Goal: Task Accomplishment & Management: Use online tool/utility

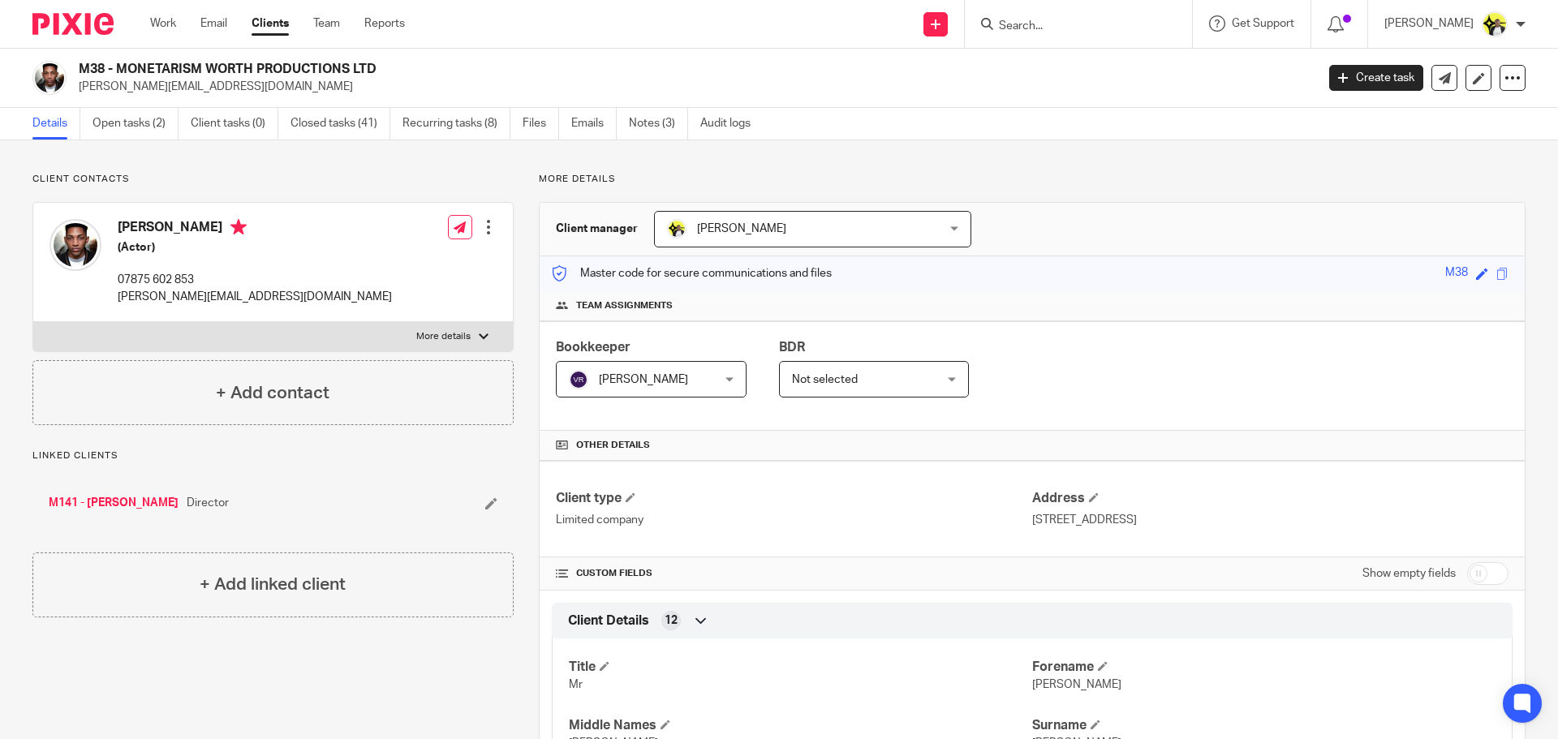
click at [1015, 14] on form at bounding box center [1083, 24] width 173 height 20
click at [1018, 27] on input "Search" at bounding box center [1070, 26] width 146 height 15
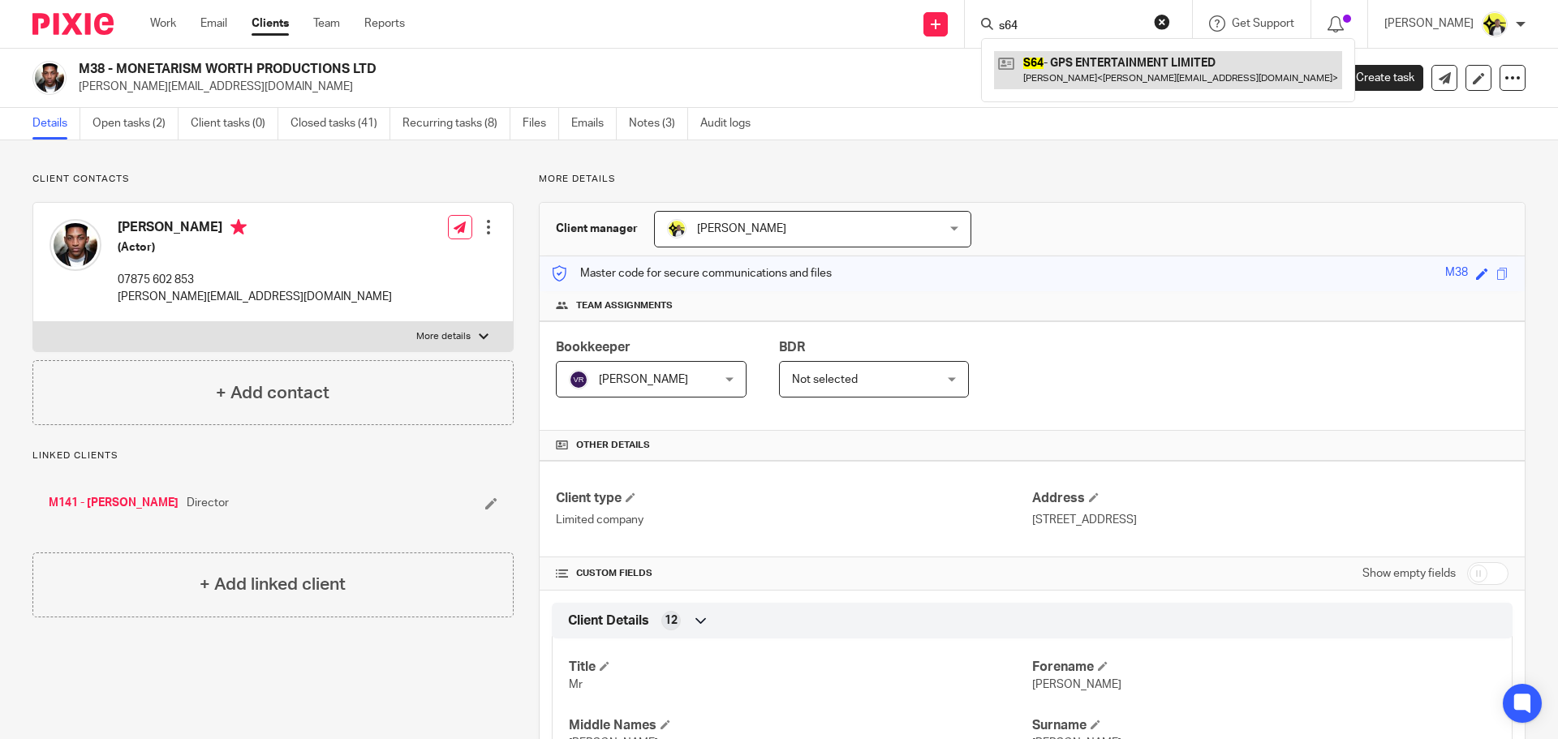
type input "s64"
click at [1070, 61] on link at bounding box center [1168, 69] width 348 height 37
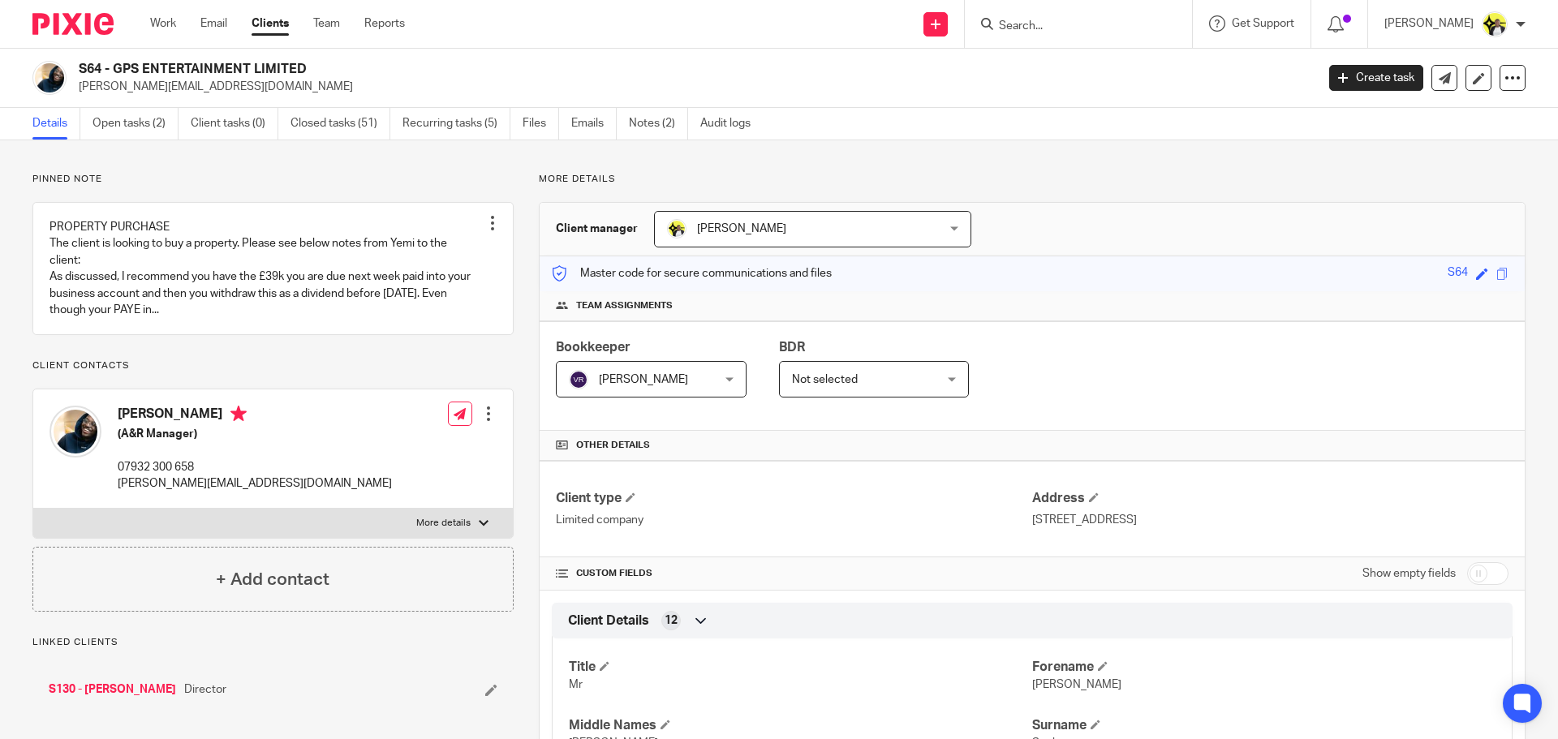
click at [623, 123] on ul "Details Open tasks (2) Client tasks (0) Closed tasks (51) Recurring tasks (5) F…" at bounding box center [403, 124] width 743 height 32
click at [651, 125] on link "Notes (2)" at bounding box center [658, 124] width 59 height 32
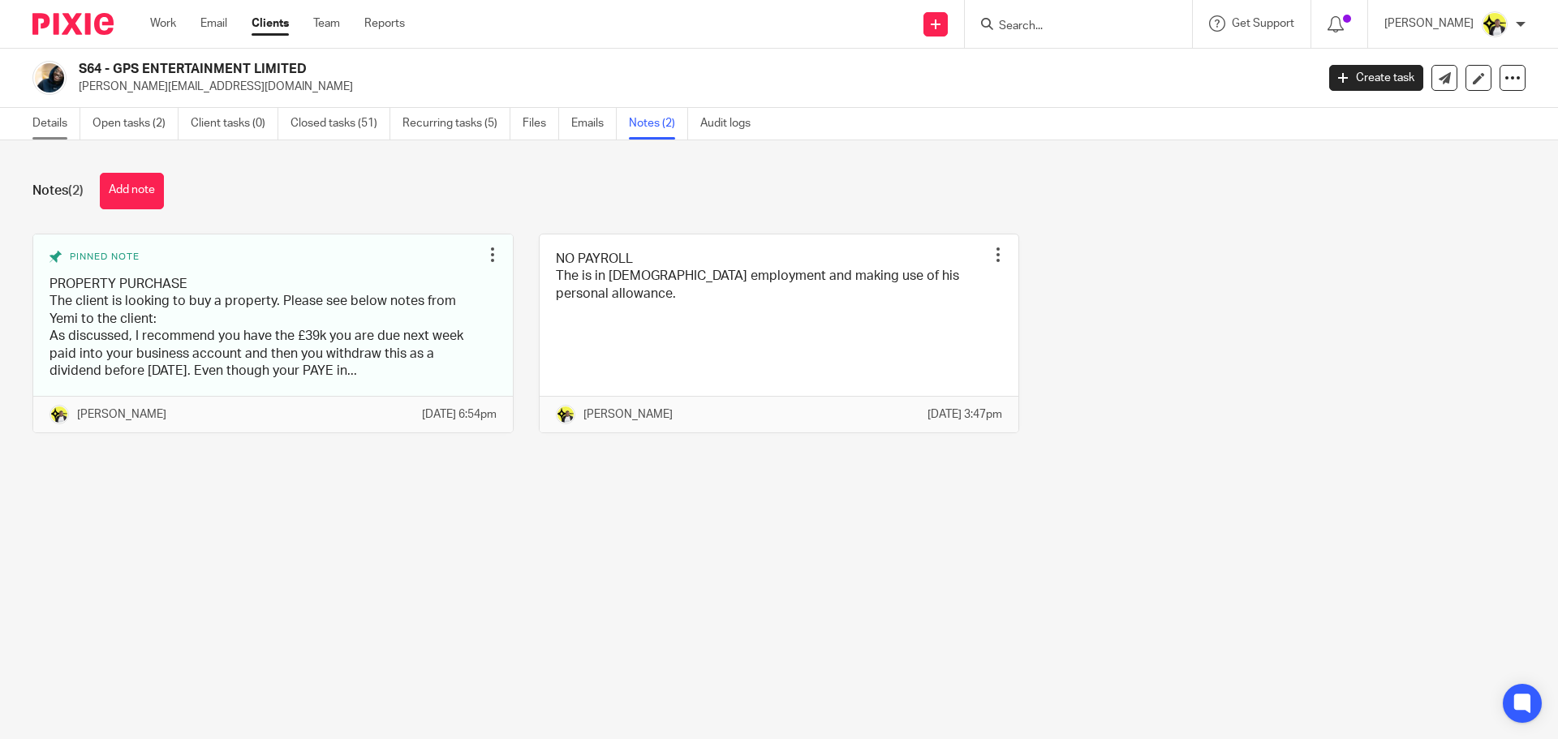
click at [61, 123] on link "Details" at bounding box center [56, 124] width 48 height 32
click at [64, 122] on link "Details" at bounding box center [56, 124] width 48 height 32
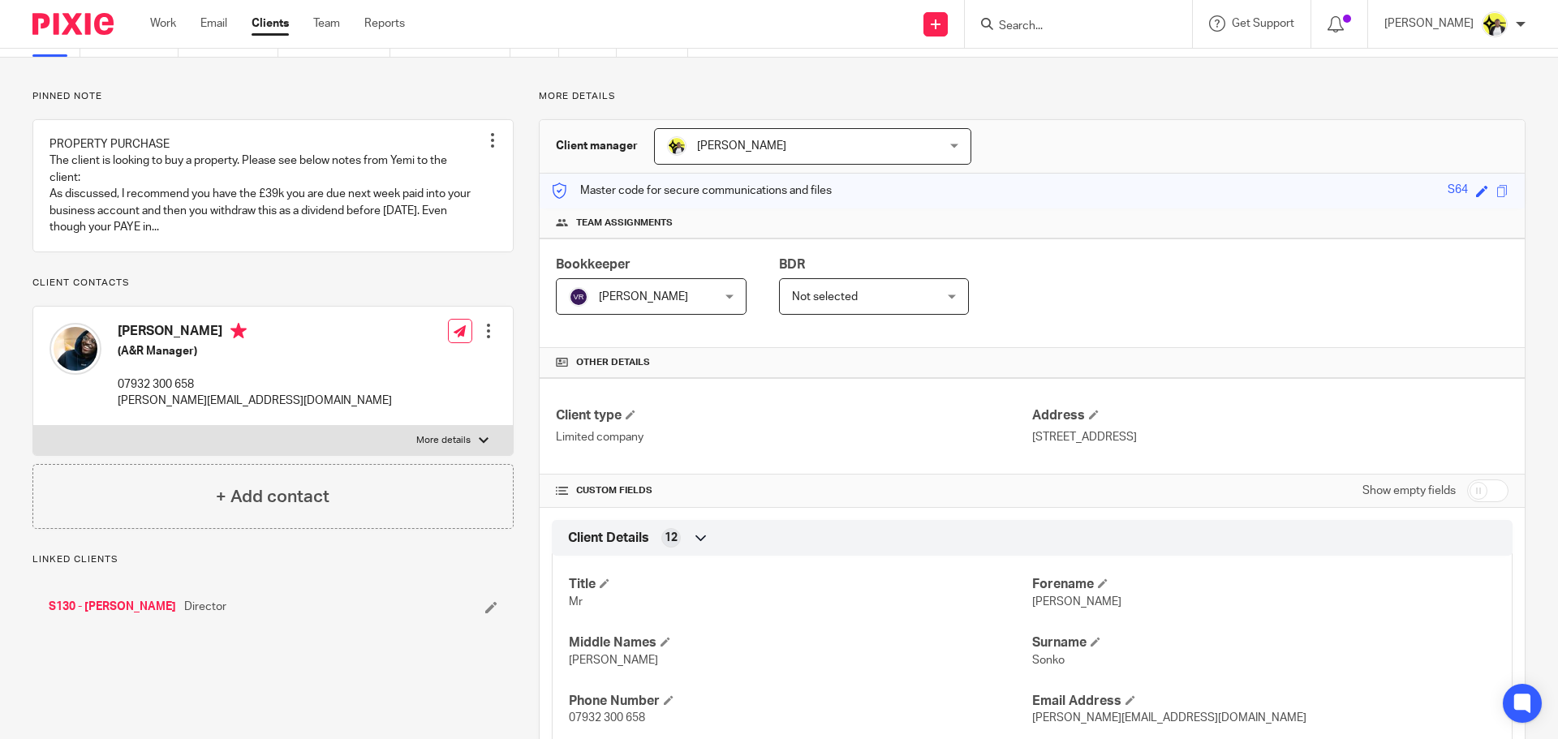
scroll to position [162, 0]
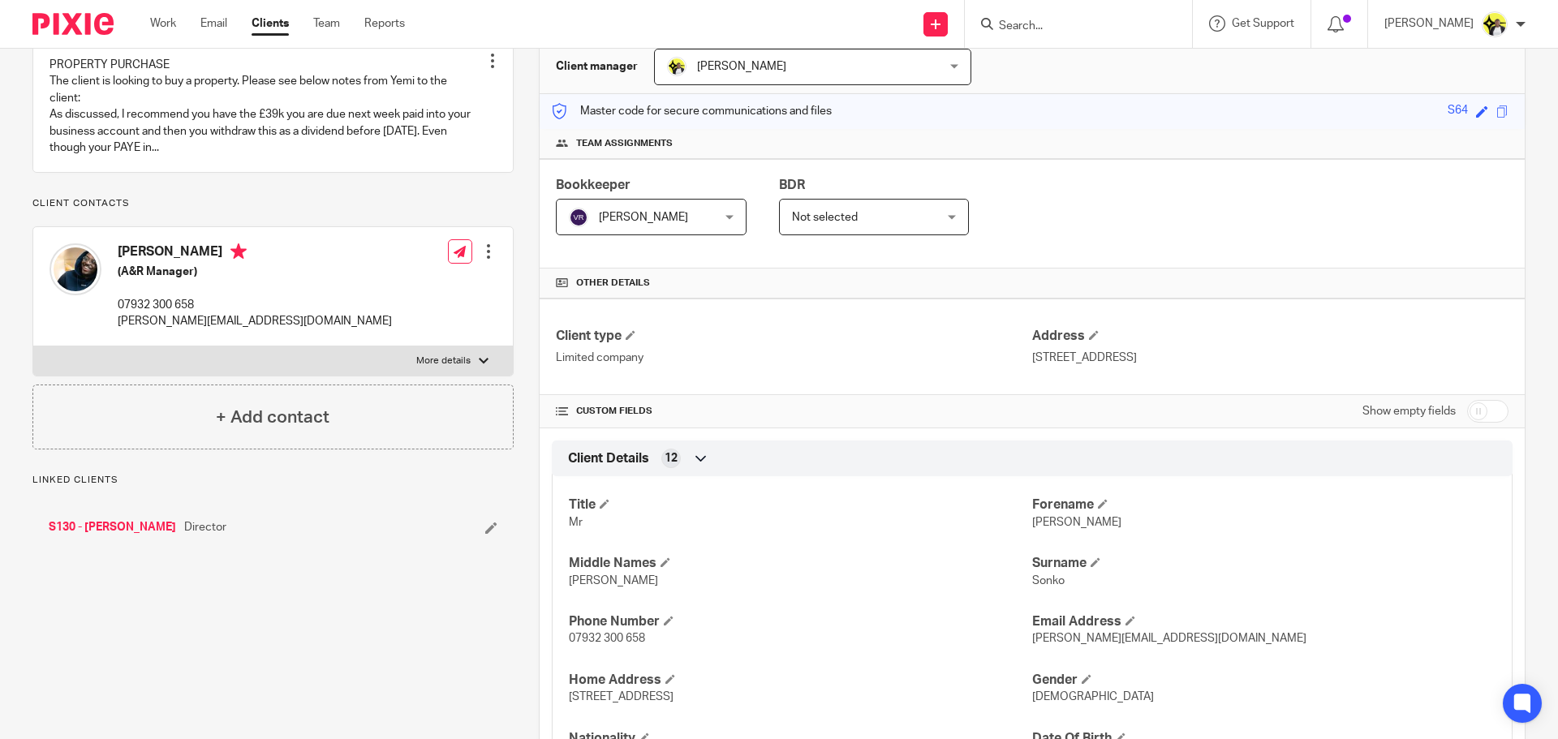
click at [135, 536] on link "S130 - [PERSON_NAME]" at bounding box center [112, 527] width 127 height 16
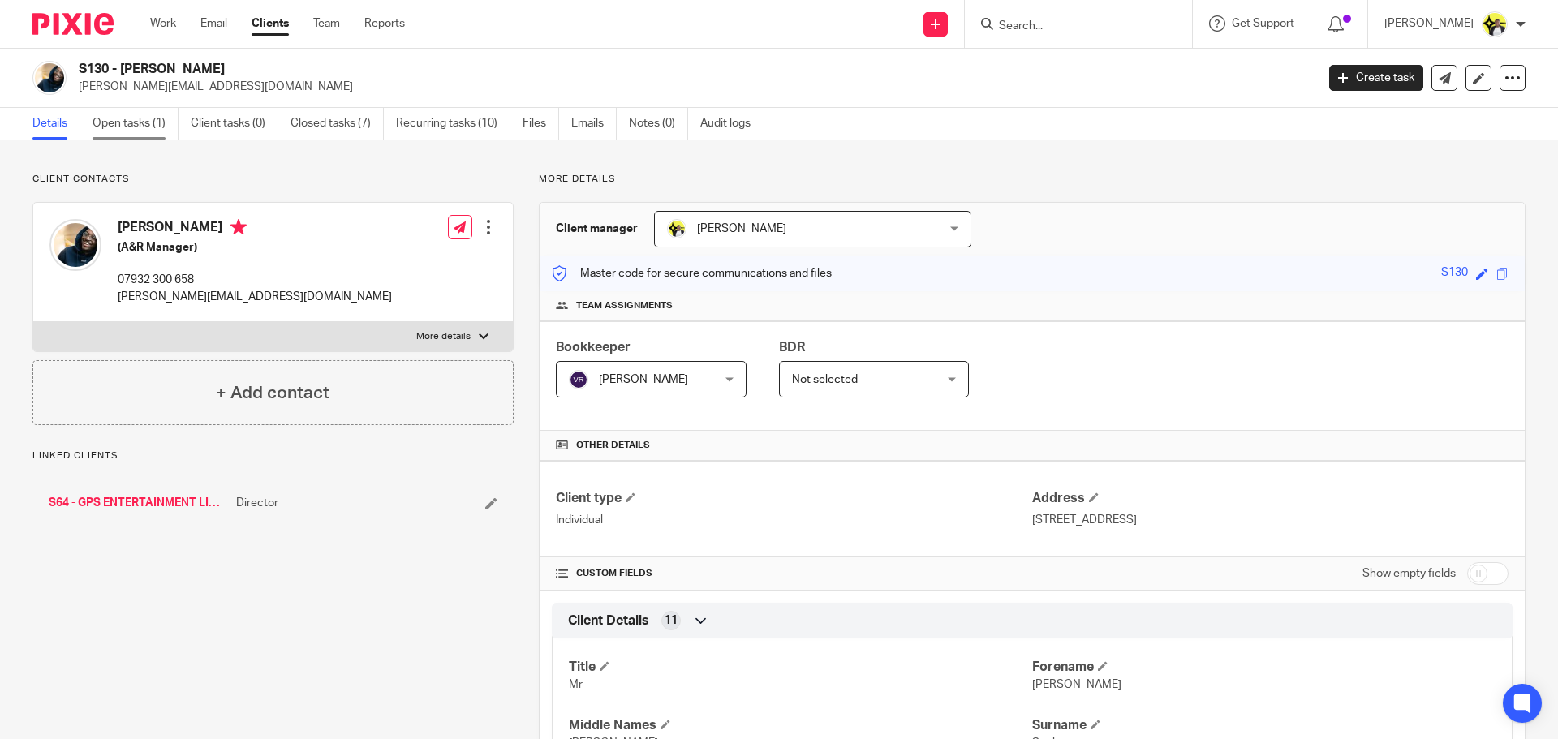
click at [144, 125] on link "Open tasks (1)" at bounding box center [136, 124] width 86 height 32
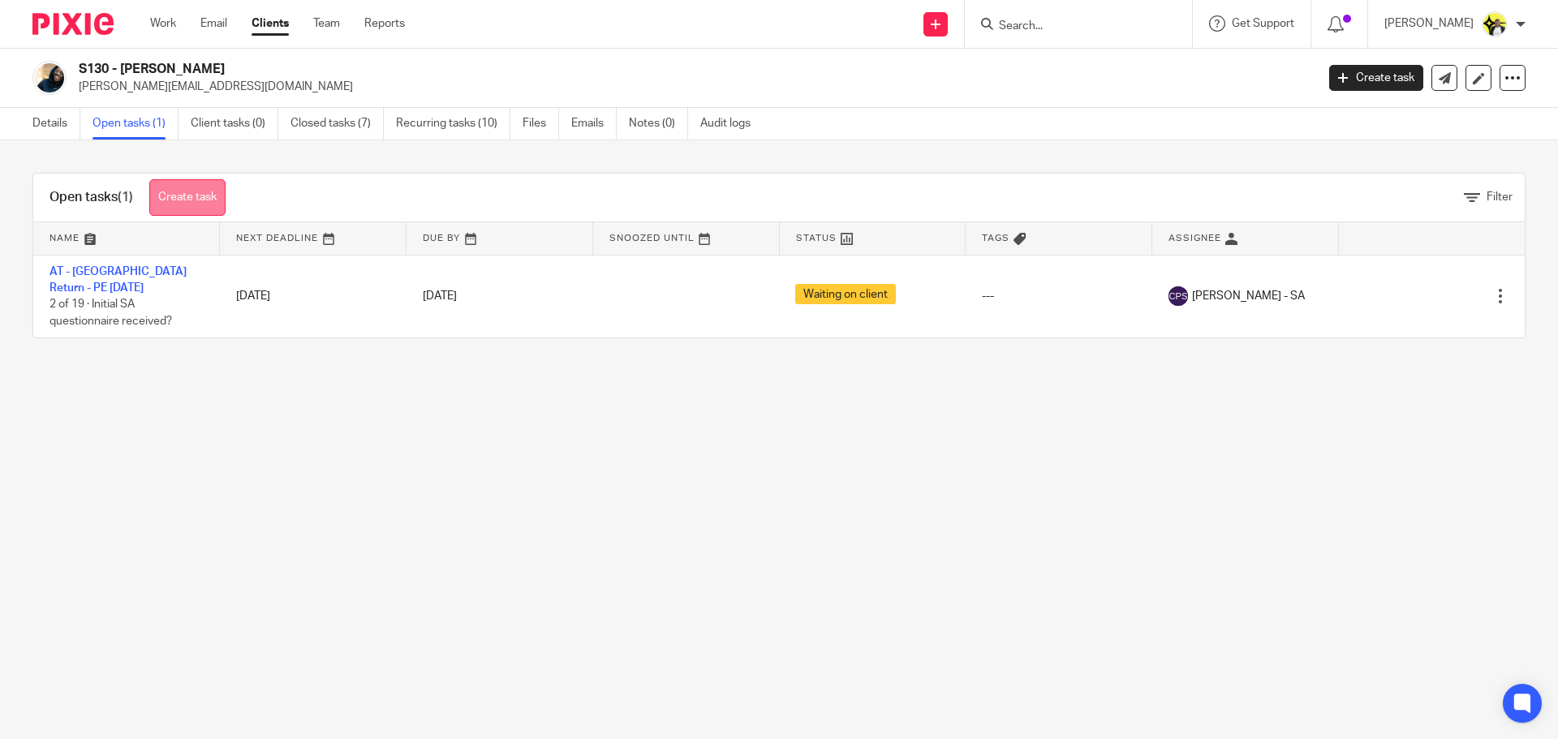
click at [181, 187] on link "Create task" at bounding box center [187, 197] width 76 height 37
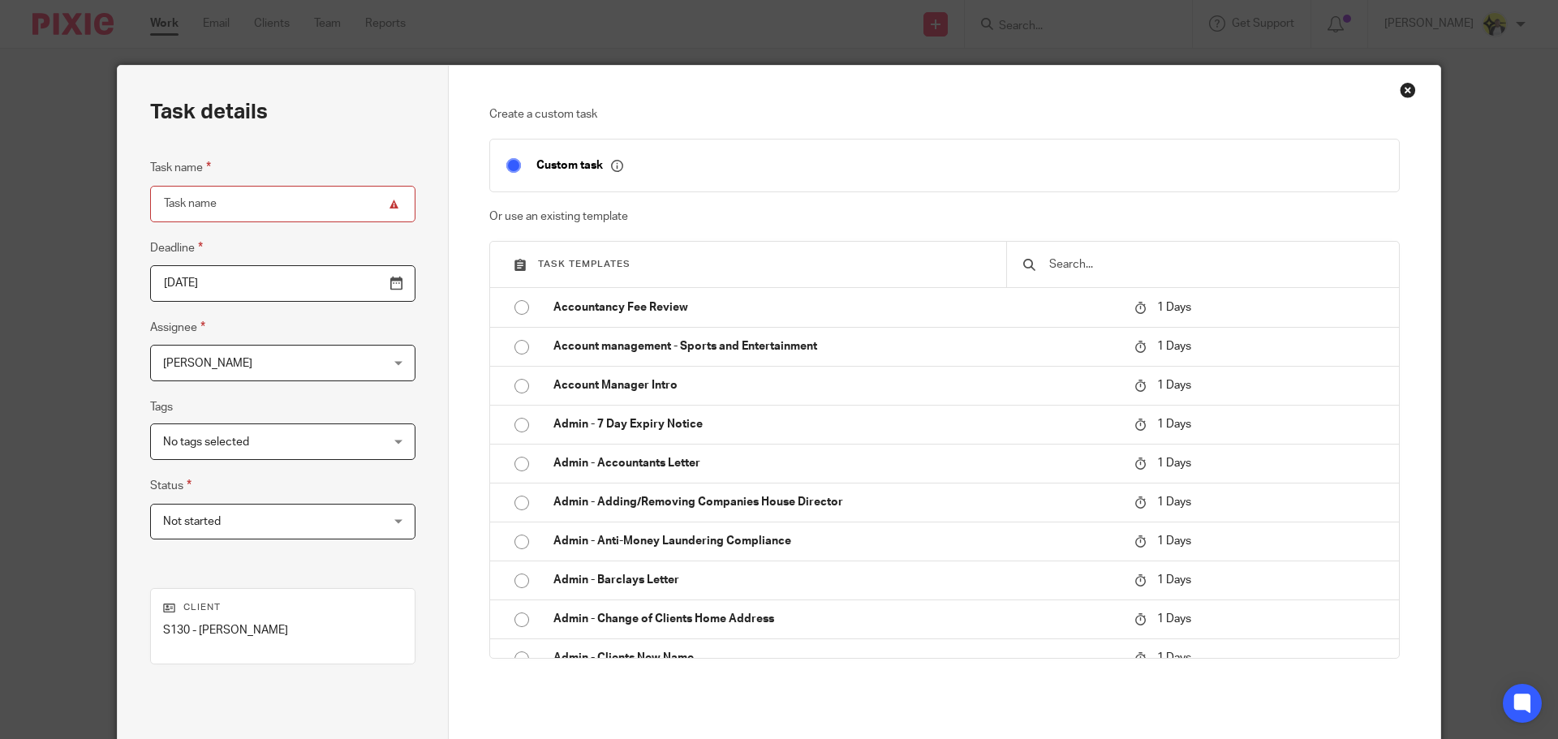
click at [1406, 90] on div "Close this dialog window" at bounding box center [1408, 90] width 16 height 16
click at [1405, 91] on div "Close this dialog window" at bounding box center [1408, 90] width 16 height 16
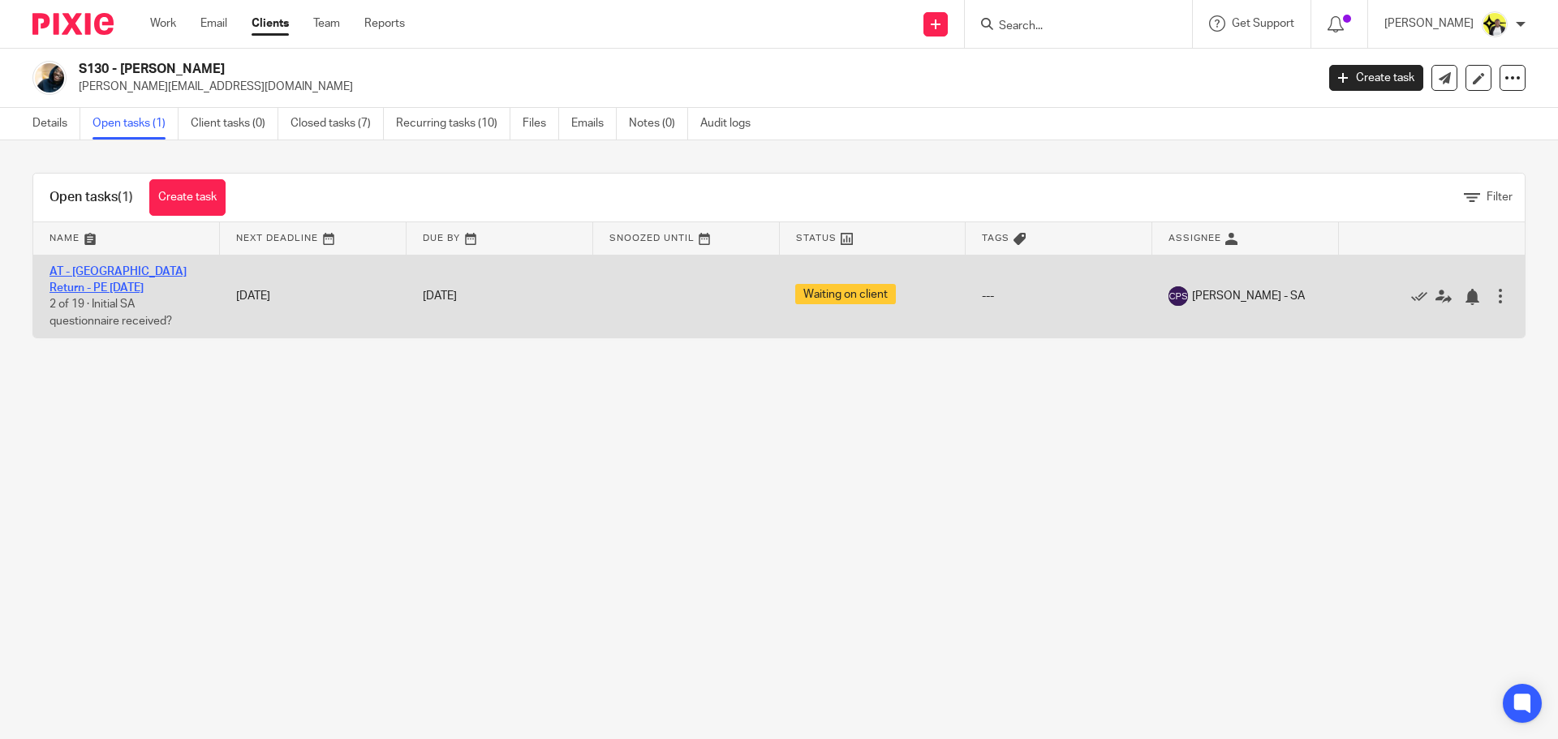
click at [110, 274] on link "AT - [GEOGRAPHIC_DATA] Return - PE [DATE]" at bounding box center [118, 280] width 137 height 28
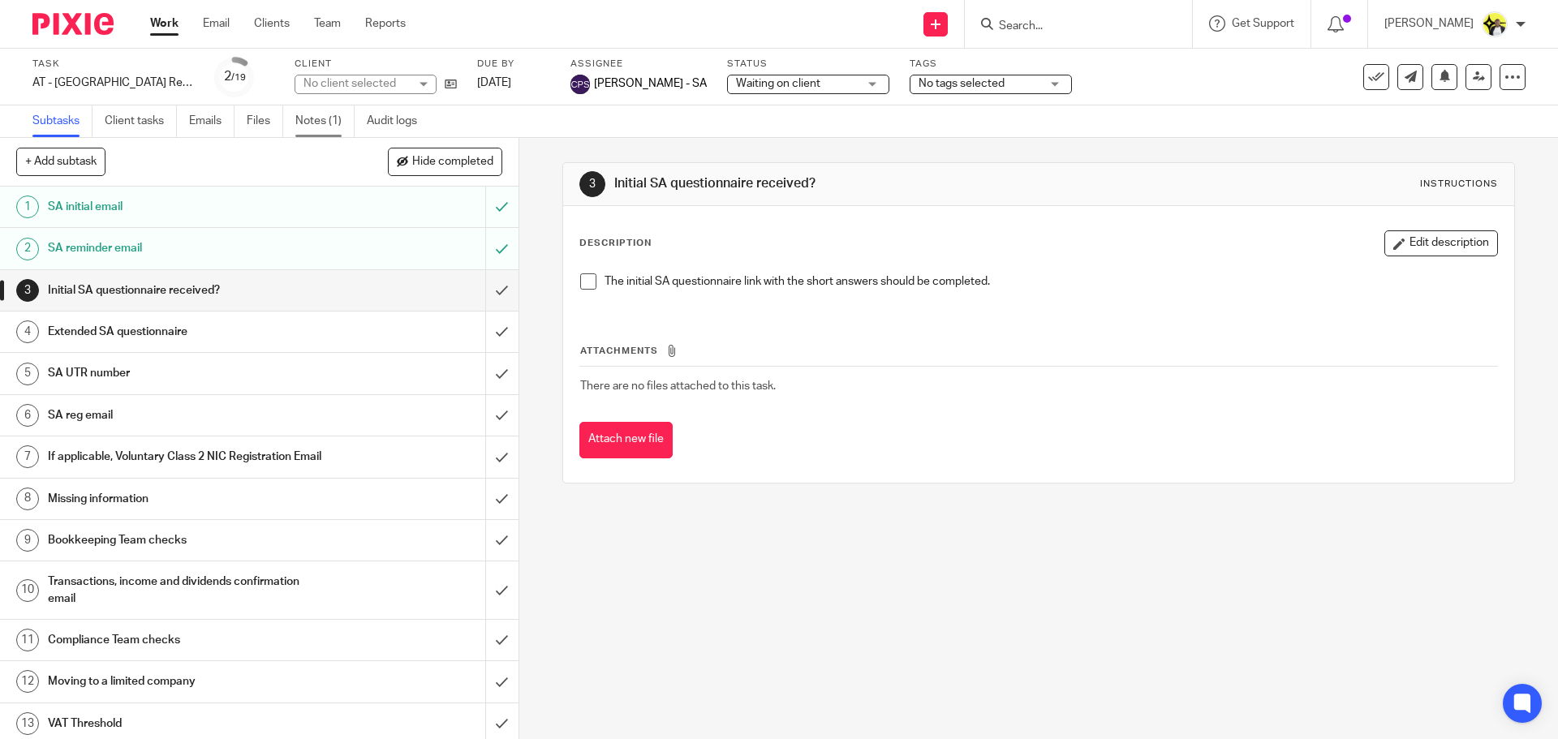
click at [338, 121] on link "Notes (1)" at bounding box center [324, 121] width 59 height 32
